Goal: Complete application form

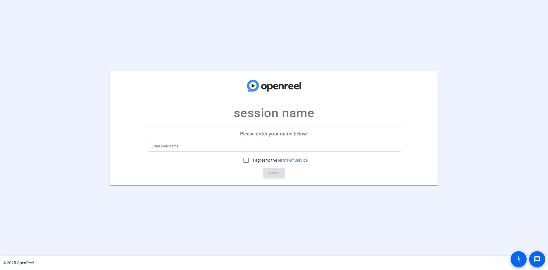
drag, startPoint x: 233, startPoint y: 112, endPoint x: 318, endPoint y: 115, distance: 85.1
click at [318, 115] on mat-card-title "session name" at bounding box center [274, 97] width 329 height 52
click at [181, 145] on input at bounding box center [274, 146] width 245 height 7
type input "Pascal"
click at [245, 161] on input "I agree to the Terms Of Service" at bounding box center [245, 160] width 11 height 11
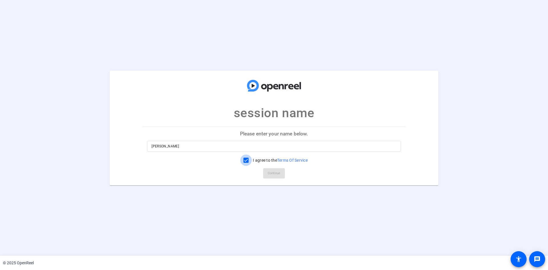
checkbox input "true"
click at [273, 173] on span "Continue" at bounding box center [274, 173] width 13 height 9
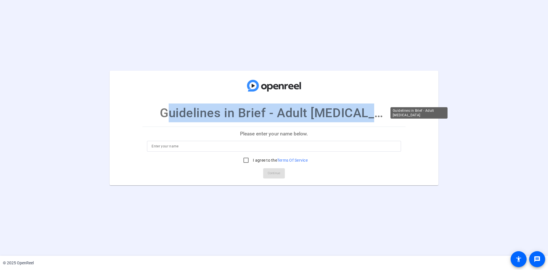
drag, startPoint x: 162, startPoint y: 111, endPoint x: 391, endPoint y: 115, distance: 229.5
click at [388, 115] on p "Guidelines in Brief - Adult [MEDICAL_DATA]" at bounding box center [274, 113] width 228 height 19
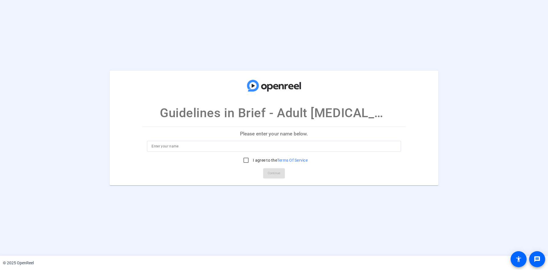
click at [444, 141] on div "Guidelines in Brief - Adult [MEDICAL_DATA] Please enter your name below. I agre…" at bounding box center [274, 128] width 548 height 115
